Goal: Transaction & Acquisition: Purchase product/service

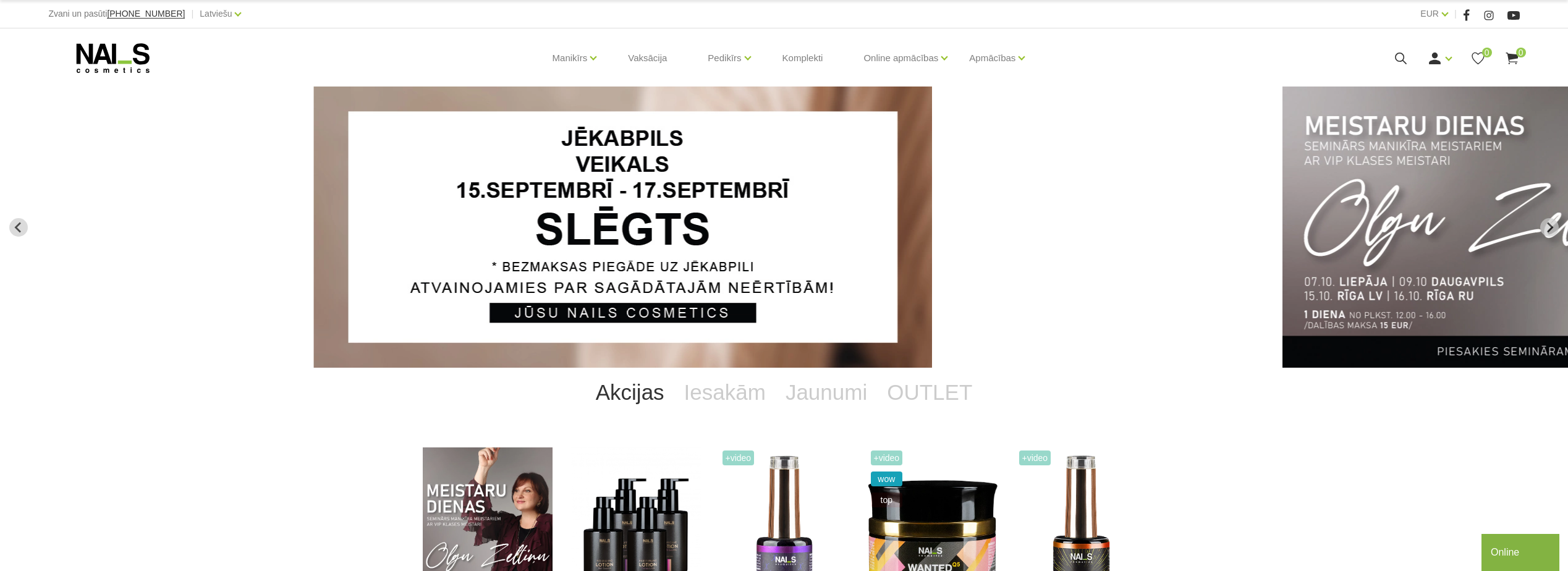
click at [1463, 217] on img "2 of 14" at bounding box center [1592, 227] width 619 height 281
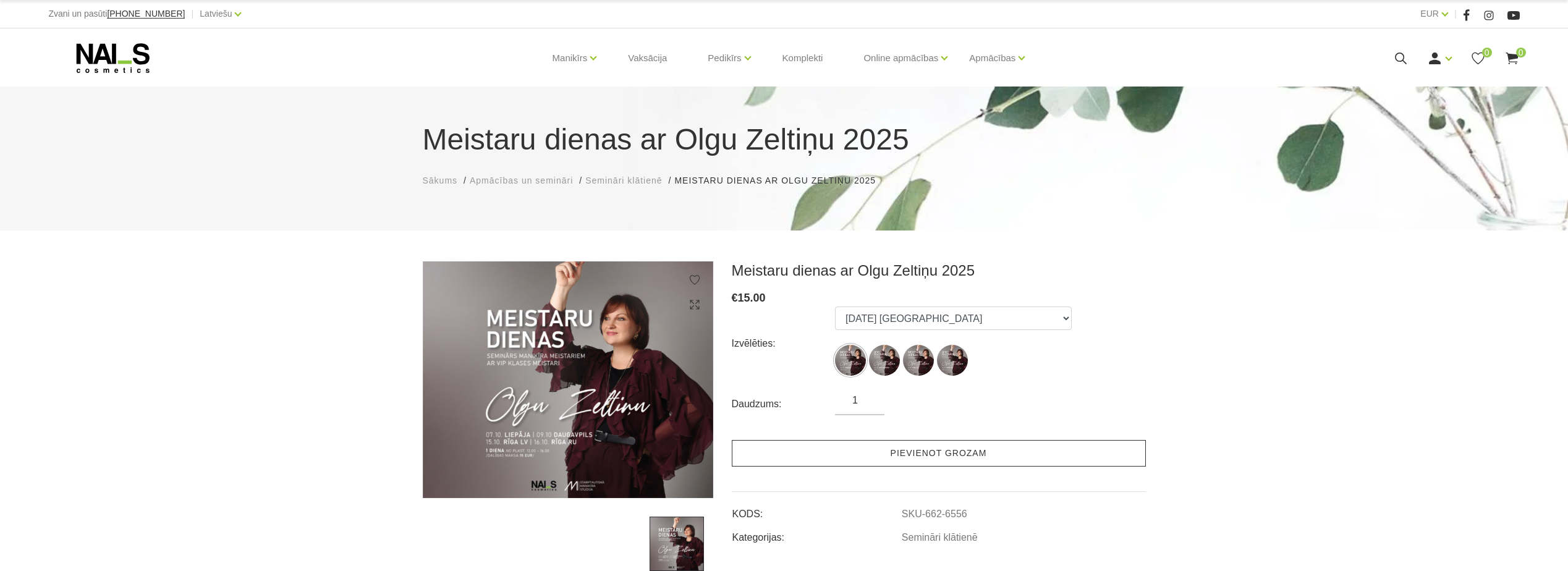
click at [952, 451] on link "Pievienot grozam" at bounding box center [940, 453] width 414 height 26
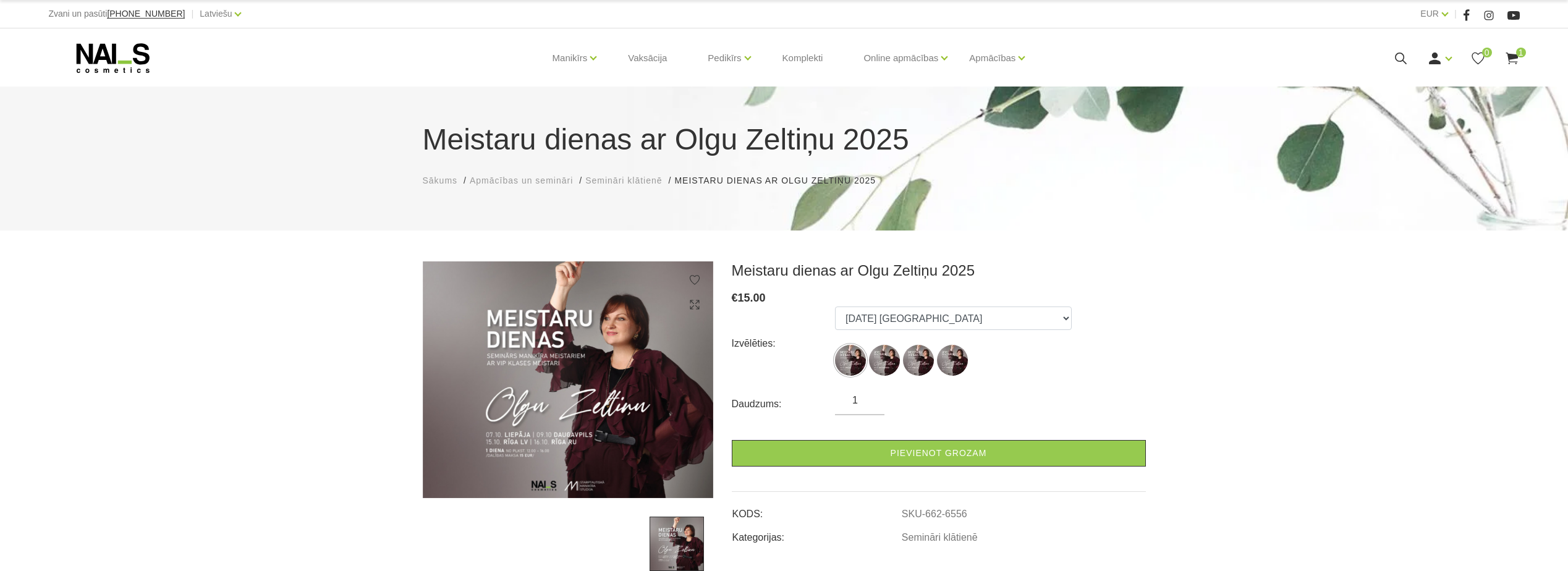
click at [1512, 52] on icon at bounding box center [1513, 58] width 16 height 16
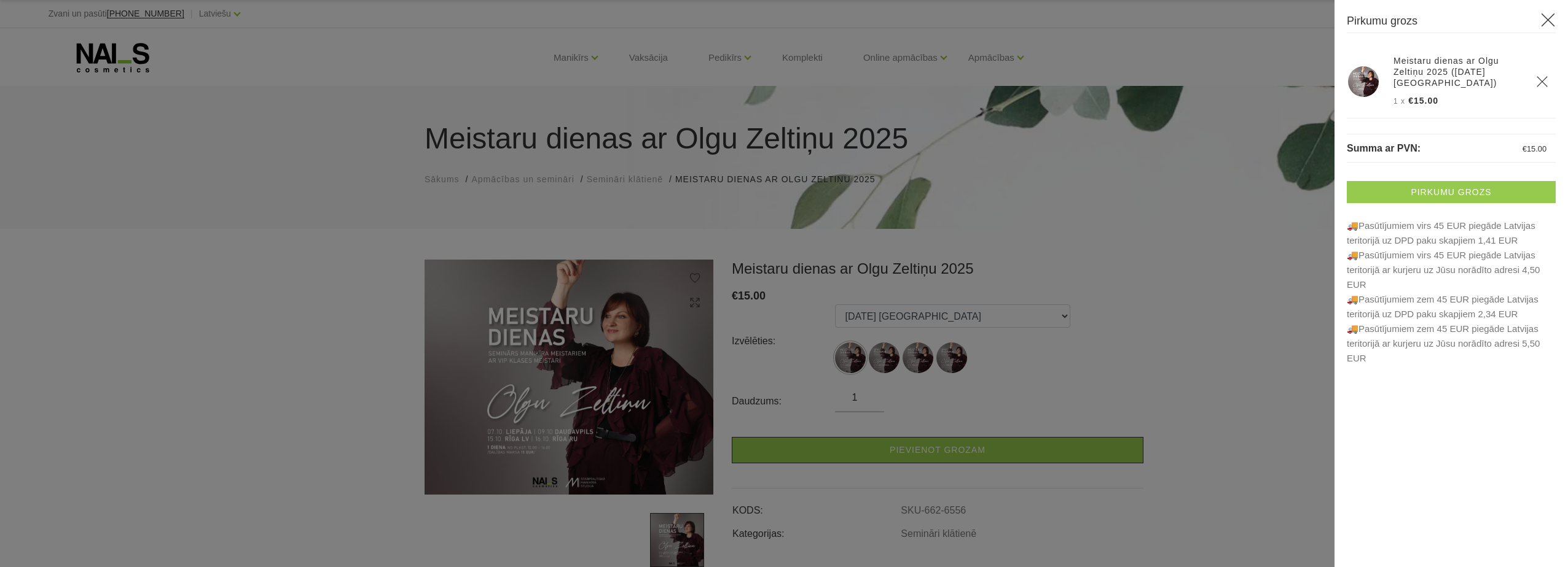
click at [1489, 195] on link "Pirkumu grozs" at bounding box center [1451, 191] width 209 height 22
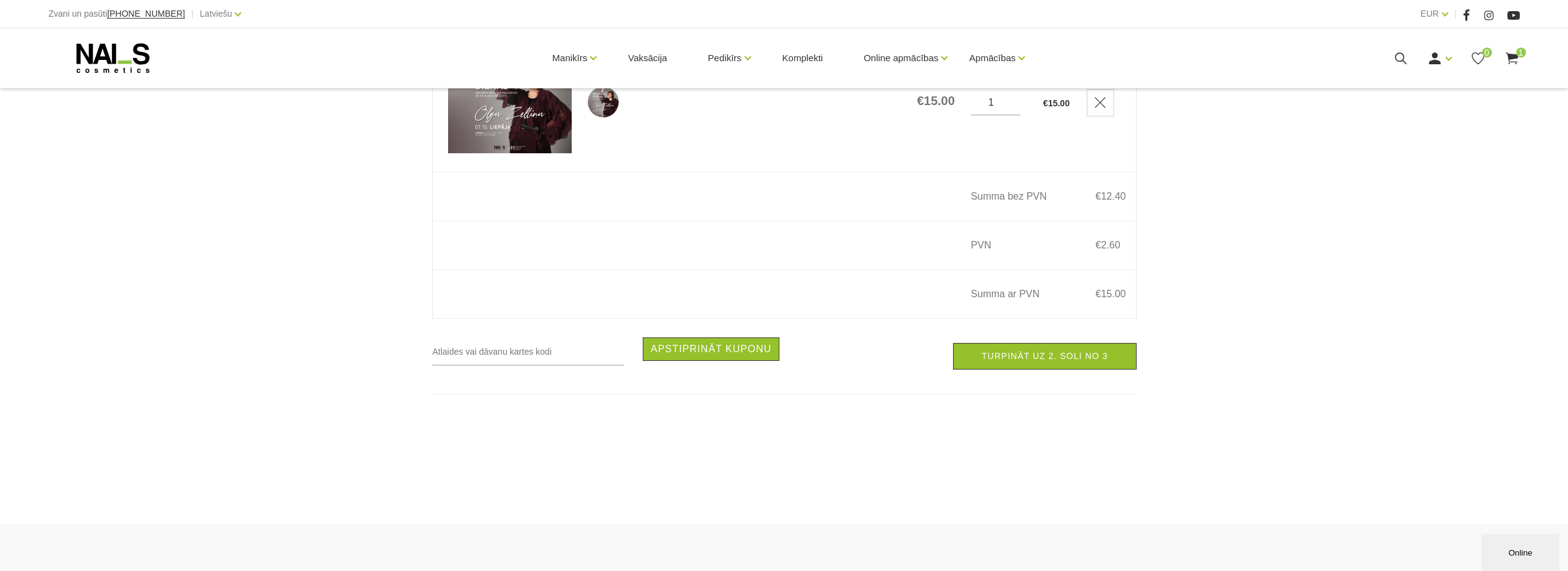
scroll to position [371, 0]
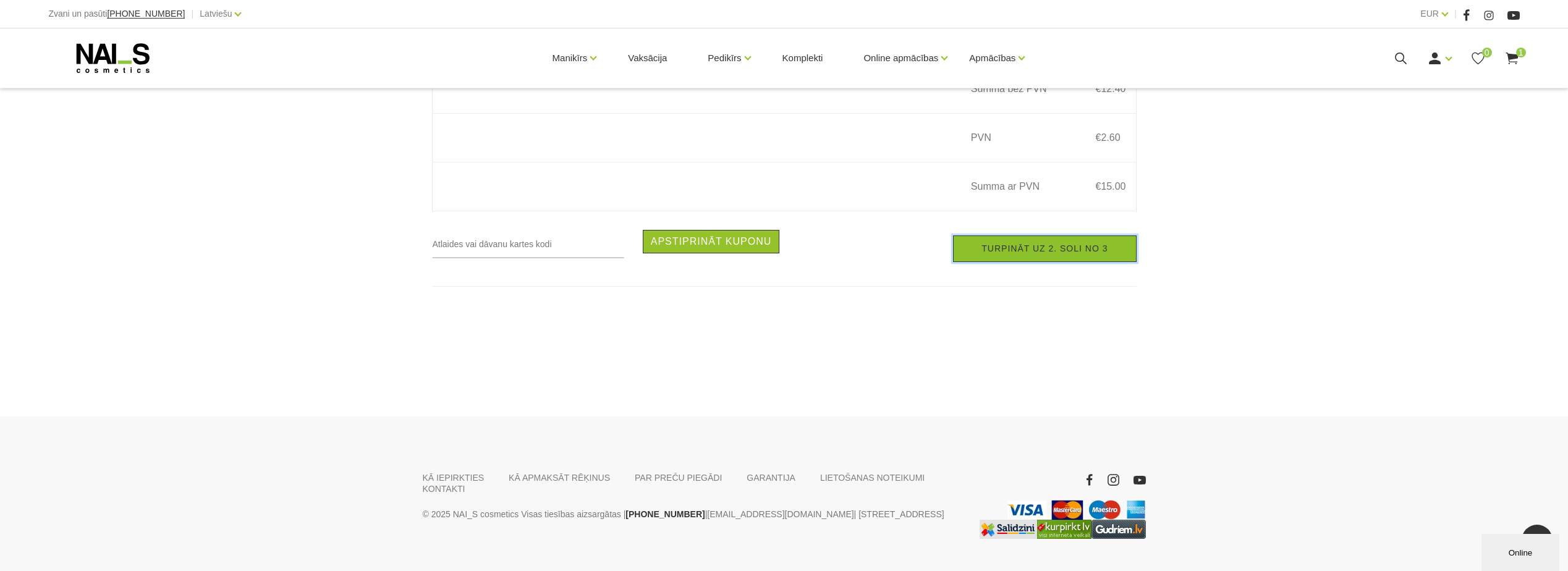
click at [1094, 258] on link "Turpināt uz 2. soli no 3" at bounding box center [1045, 248] width 183 height 26
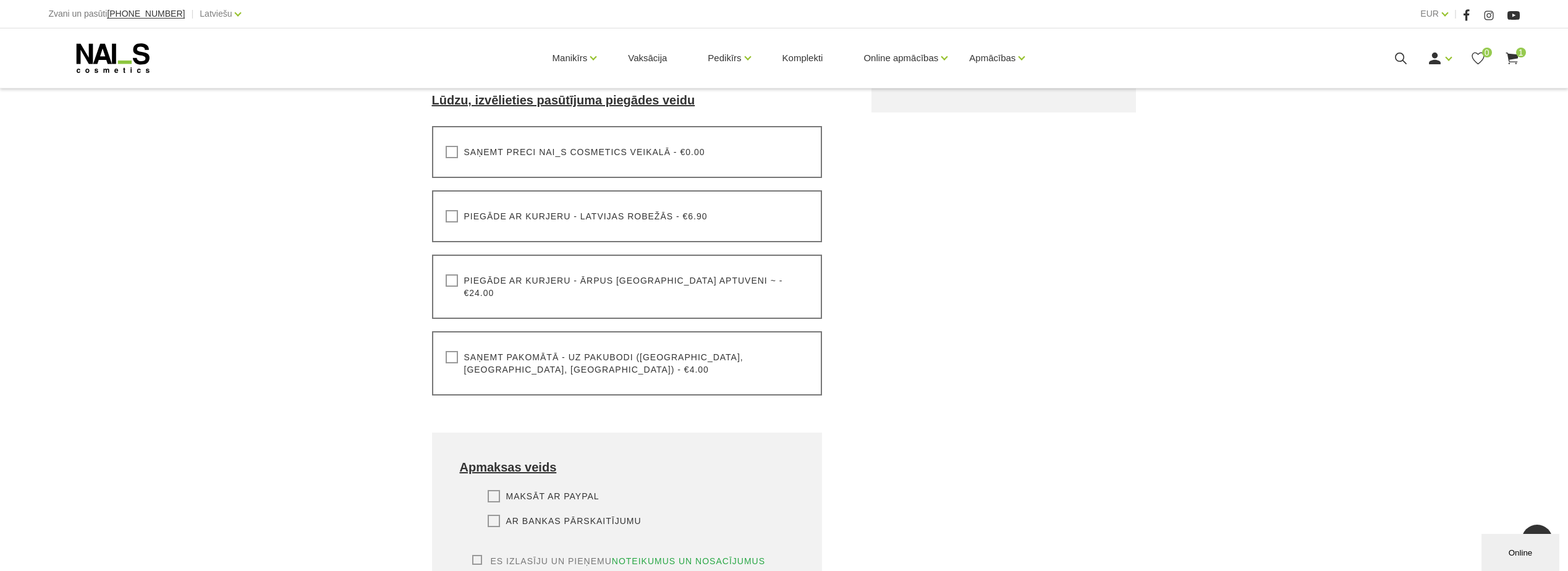
scroll to position [371, 0]
